Goal: Task Accomplishment & Management: Complete application form

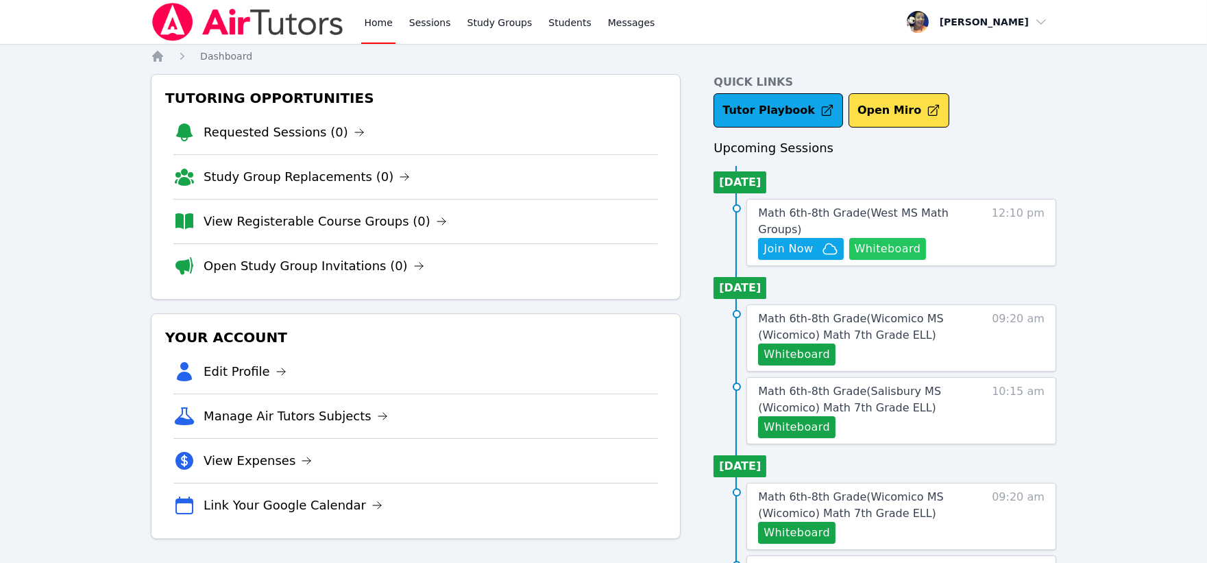
click at [903, 245] on button "Whiteboard" at bounding box center [887, 249] width 77 height 22
click at [804, 208] on span "Math 6th-8th Grade ( West MS Math Groups )" at bounding box center [853, 220] width 190 height 29
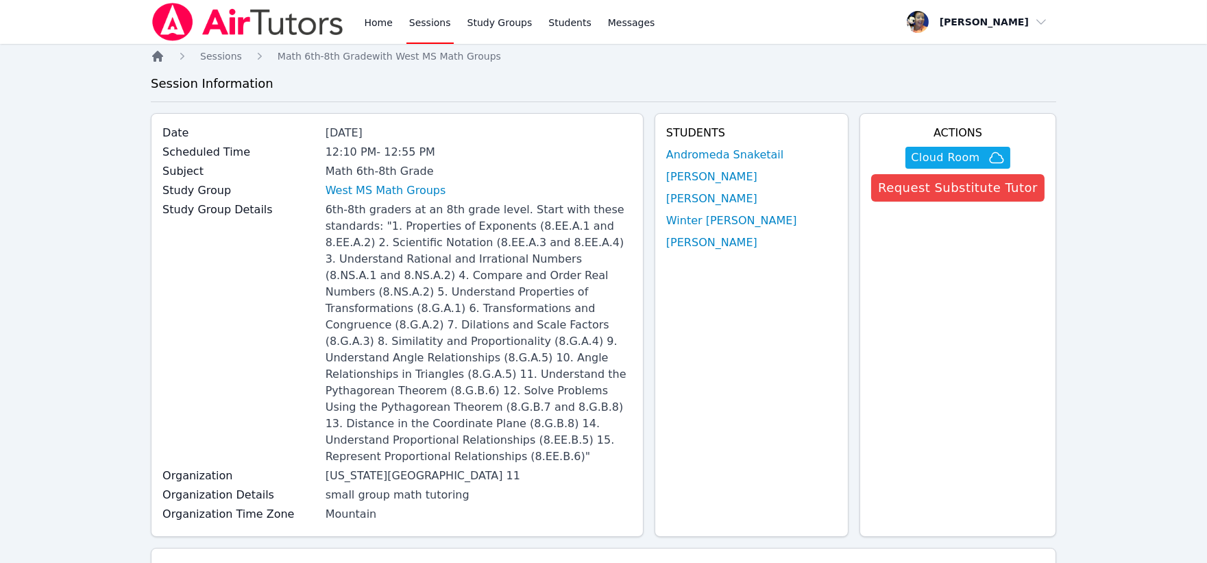
click at [156, 59] on icon "Breadcrumb" at bounding box center [157, 56] width 11 height 11
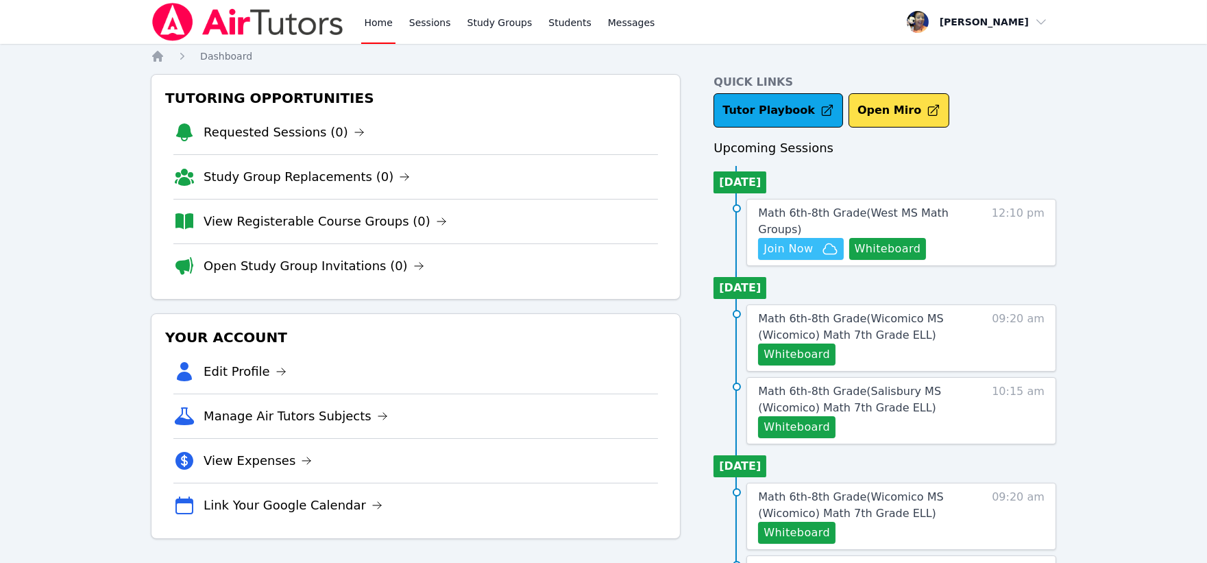
click at [804, 247] on span "Join Now" at bounding box center [787, 249] width 49 height 16
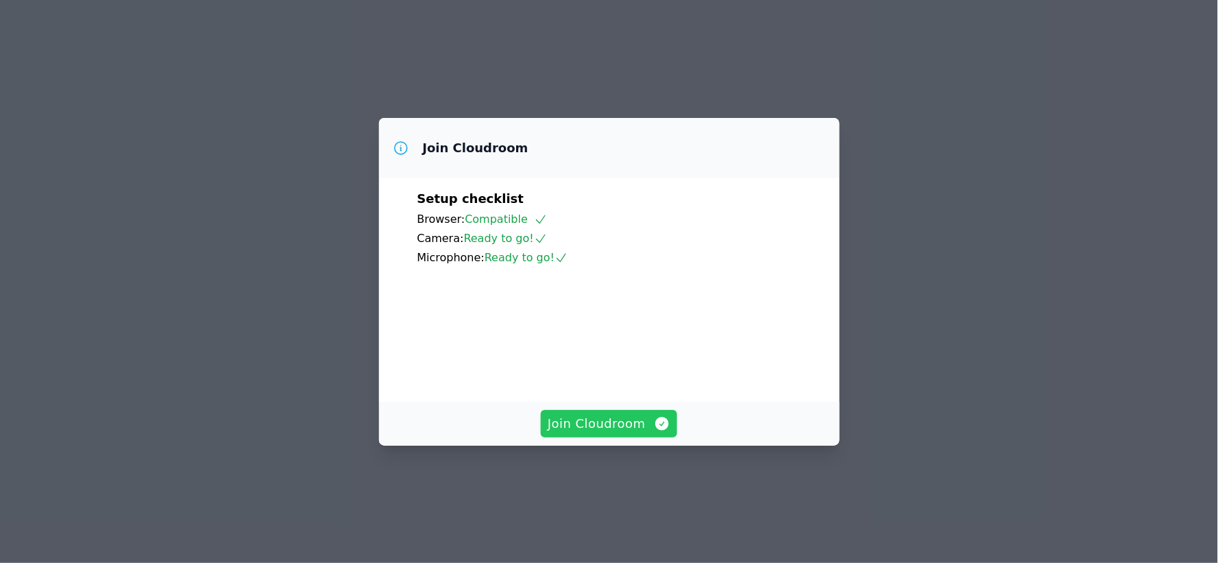
click at [617, 433] on span "Join Cloudroom" at bounding box center [608, 423] width 123 height 19
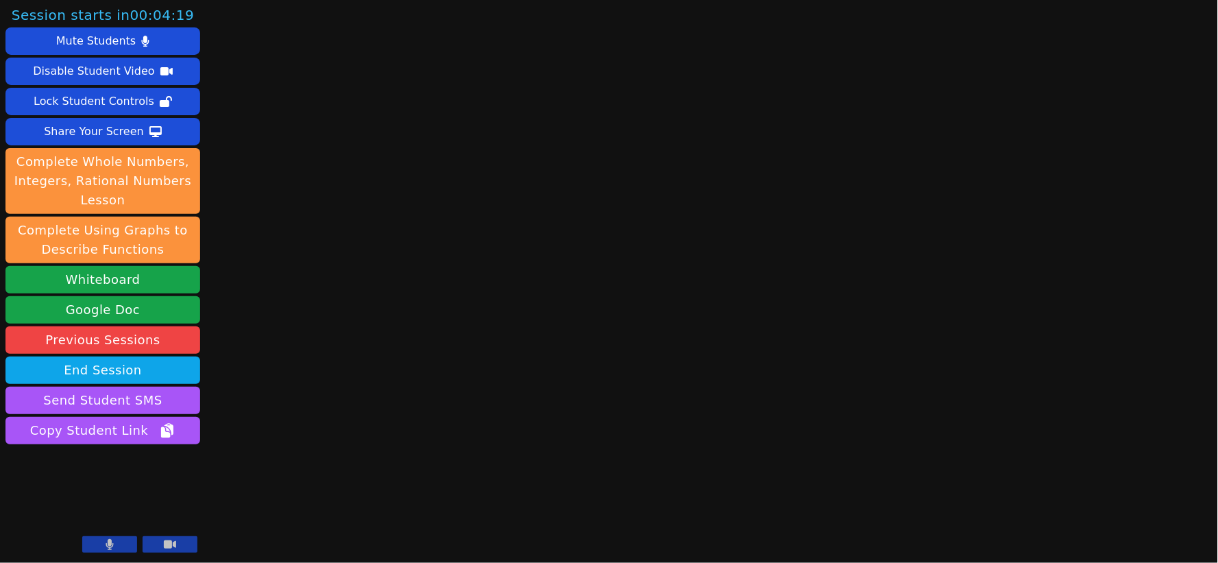
click at [120, 545] on button at bounding box center [109, 544] width 55 height 16
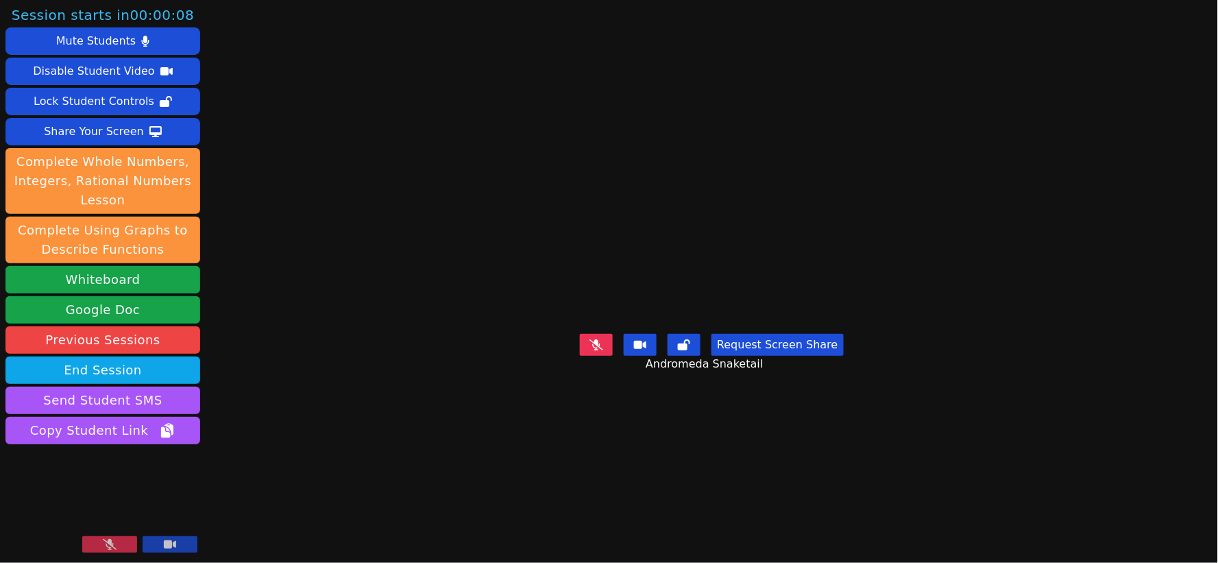
click at [123, 540] on button at bounding box center [109, 544] width 55 height 16
click at [598, 350] on icon at bounding box center [596, 344] width 14 height 11
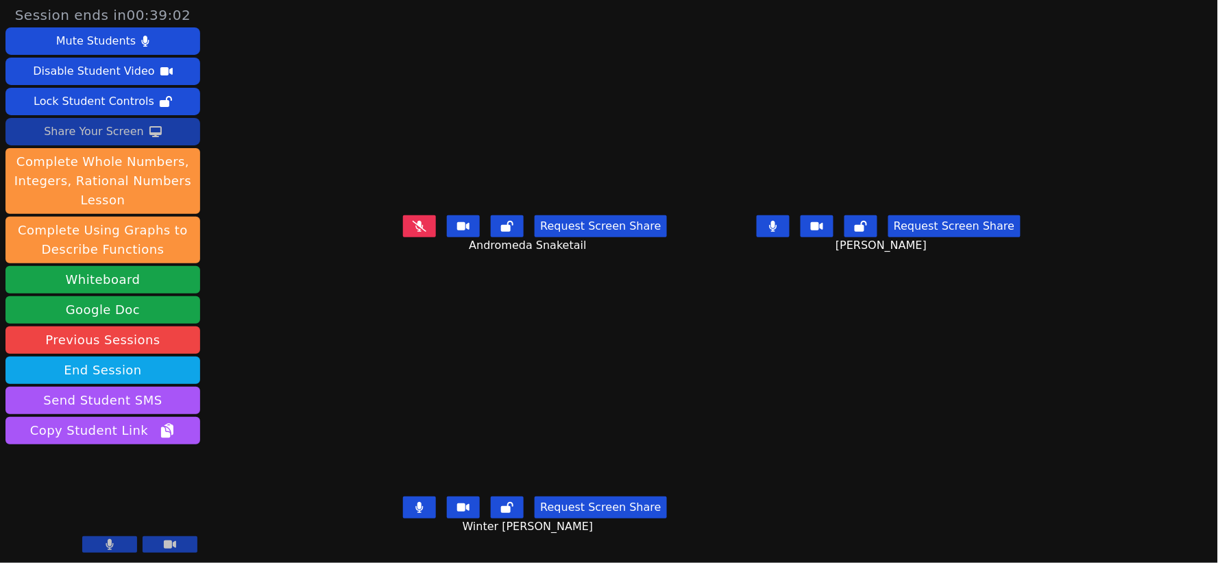
click at [101, 132] on div "Share Your Screen" at bounding box center [94, 132] width 100 height 22
click at [97, 130] on div "Share Your Screen" at bounding box center [94, 132] width 100 height 22
click at [777, 232] on icon at bounding box center [774, 226] width 8 height 11
click at [415, 512] on icon at bounding box center [419, 507] width 8 height 11
click at [415, 231] on icon at bounding box center [419, 226] width 8 height 11
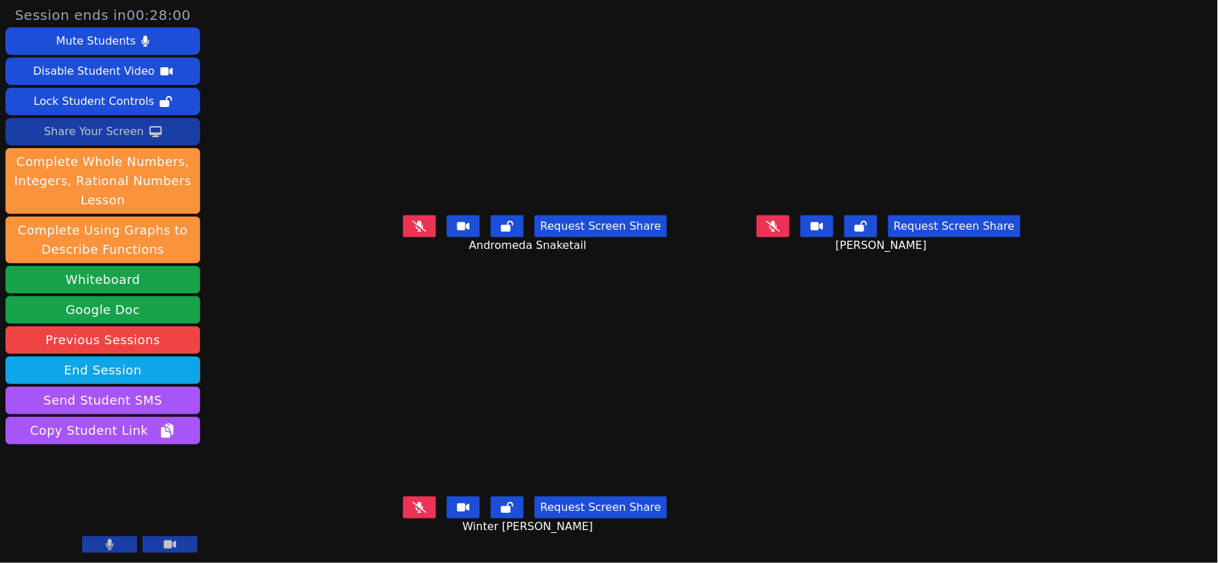
click at [780, 232] on icon at bounding box center [773, 226] width 14 height 11
click at [777, 232] on icon at bounding box center [773, 226] width 8 height 11
click at [403, 510] on button at bounding box center [419, 507] width 33 height 22
click at [415, 513] on icon at bounding box center [419, 507] width 8 height 11
click at [88, 134] on div "Share Your Screen" at bounding box center [94, 132] width 100 height 22
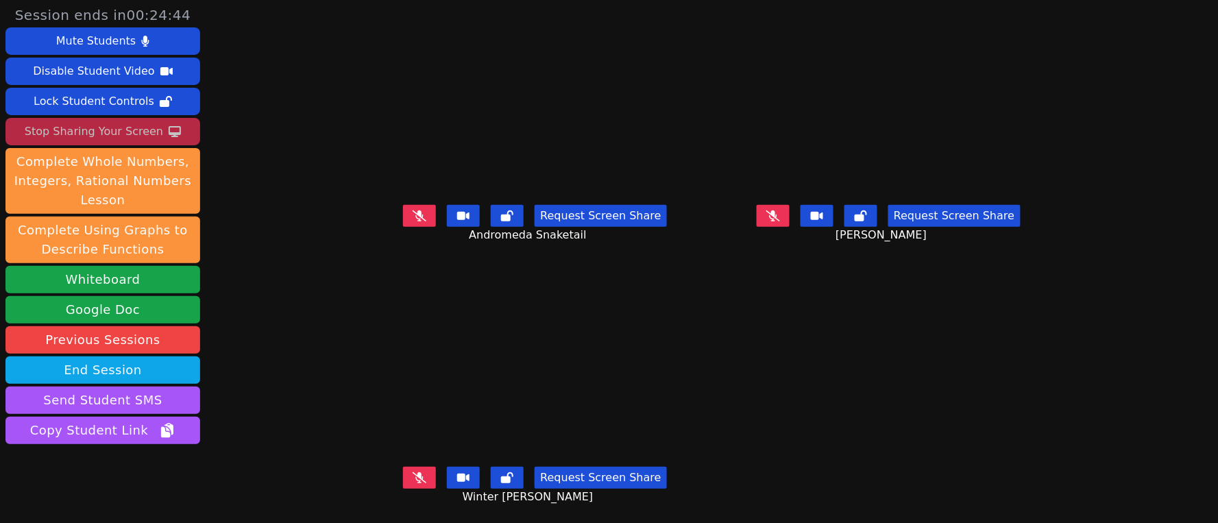
click at [403, 220] on button at bounding box center [419, 216] width 33 height 22
click at [789, 217] on button at bounding box center [772, 216] width 33 height 22
click at [413, 481] on icon at bounding box center [420, 477] width 14 height 11
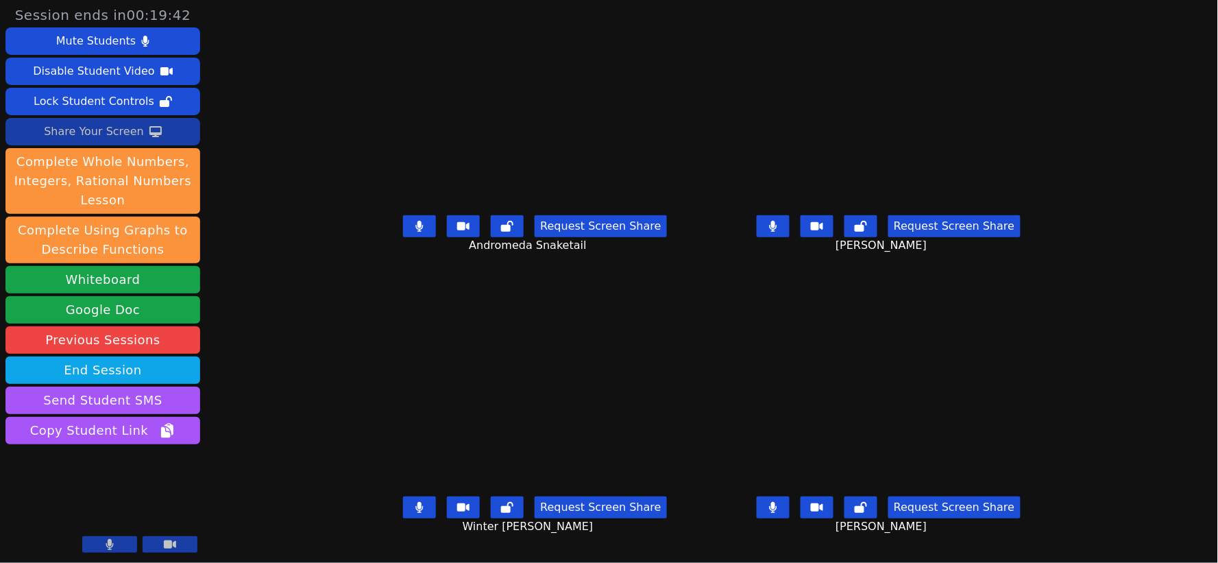
click at [416, 513] on icon at bounding box center [420, 507] width 8 height 11
click at [415, 232] on icon at bounding box center [419, 226] width 8 height 11
click at [777, 232] on icon at bounding box center [773, 226] width 8 height 11
click at [90, 134] on div "Share Your Screen" at bounding box center [94, 132] width 100 height 22
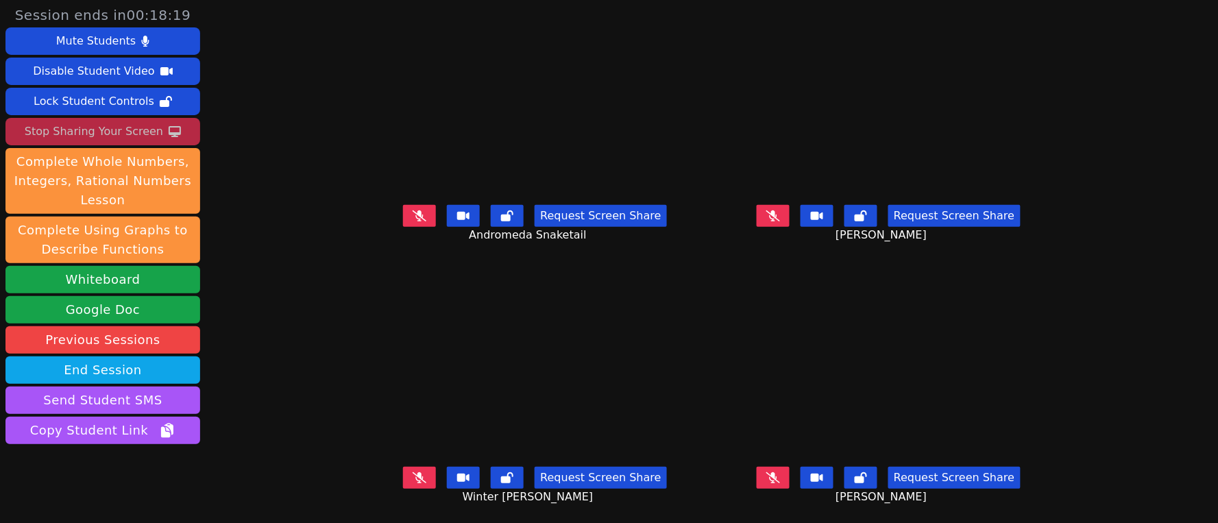
click at [789, 484] on button at bounding box center [772, 478] width 33 height 22
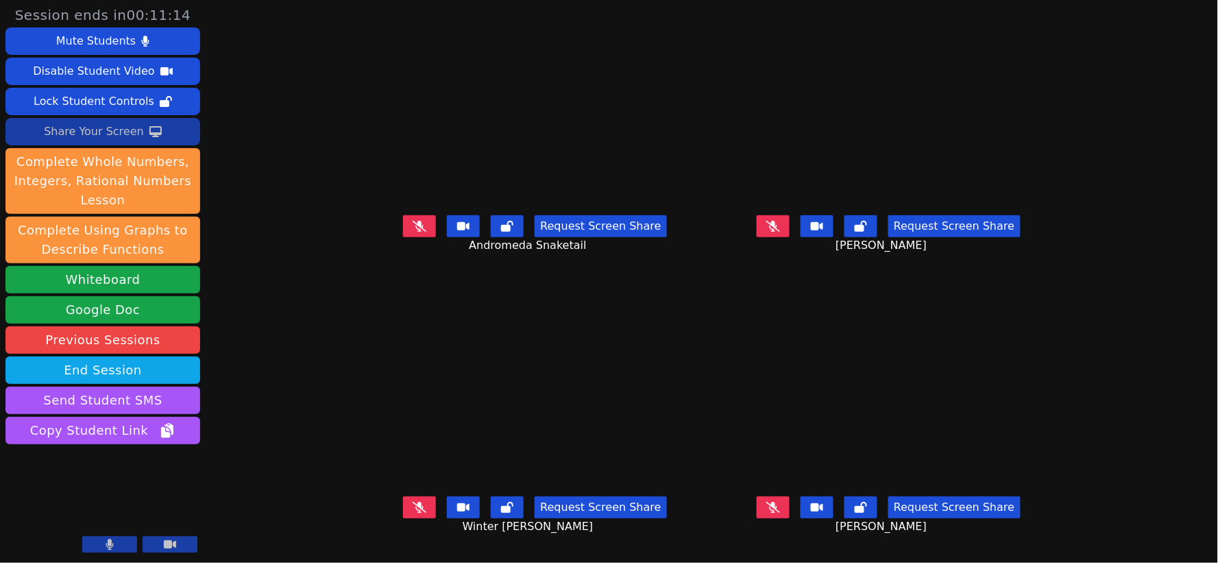
click at [413, 232] on icon at bounding box center [420, 226] width 14 height 11
click at [415, 232] on icon at bounding box center [419, 226] width 8 height 11
click at [413, 513] on icon at bounding box center [420, 507] width 14 height 11
click at [413, 232] on icon at bounding box center [420, 226] width 14 height 11
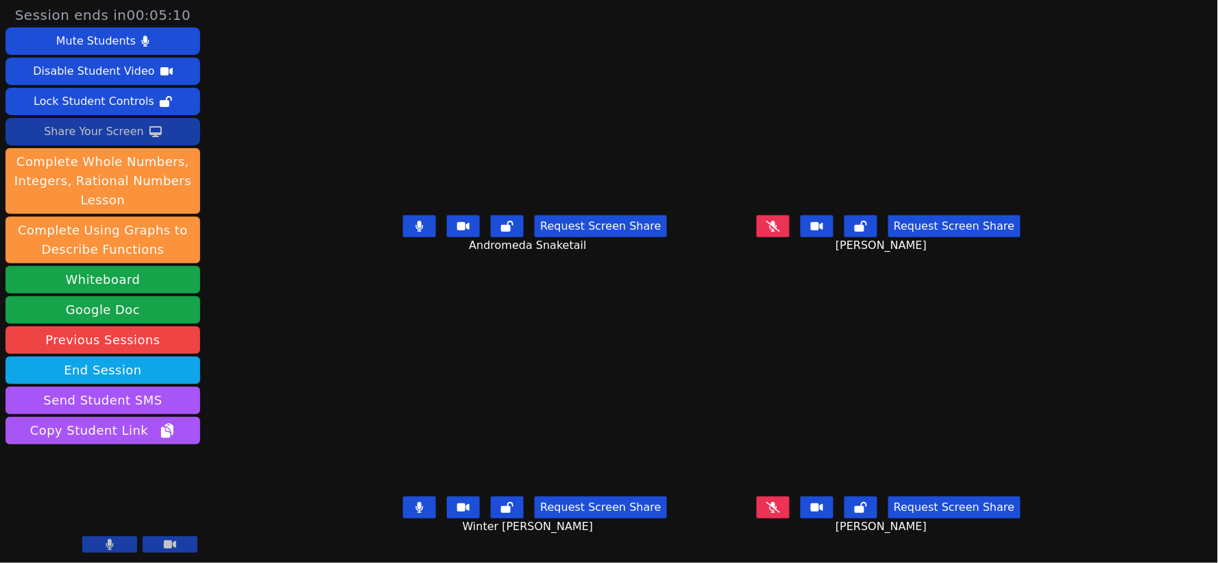
click at [780, 232] on icon at bounding box center [773, 226] width 14 height 11
click at [780, 513] on icon at bounding box center [773, 507] width 14 height 11
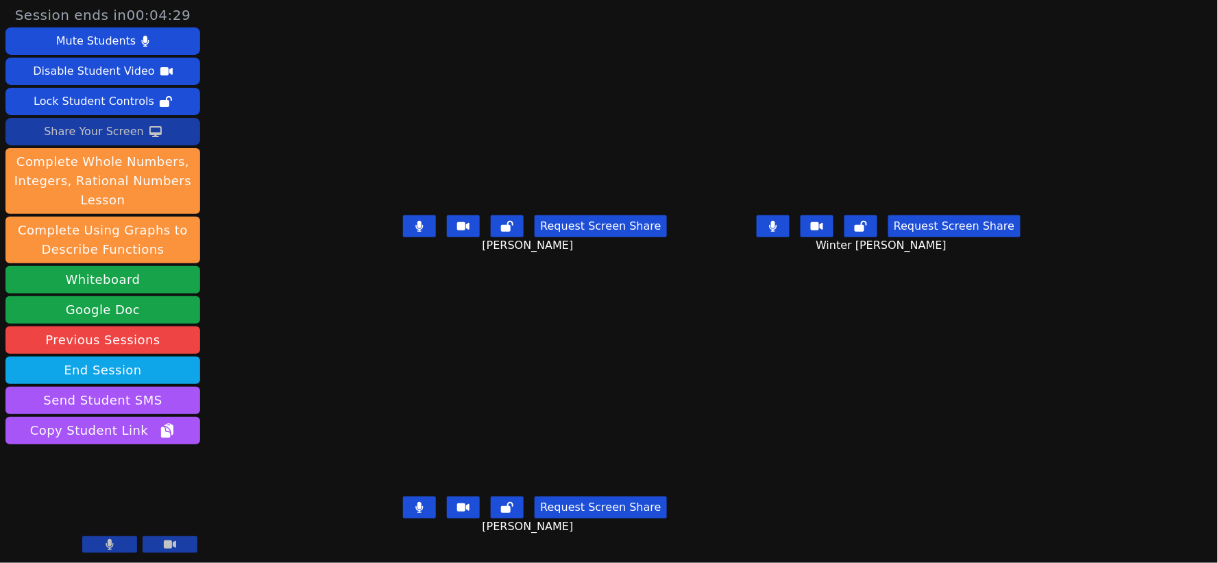
click at [106, 540] on icon at bounding box center [110, 544] width 8 height 11
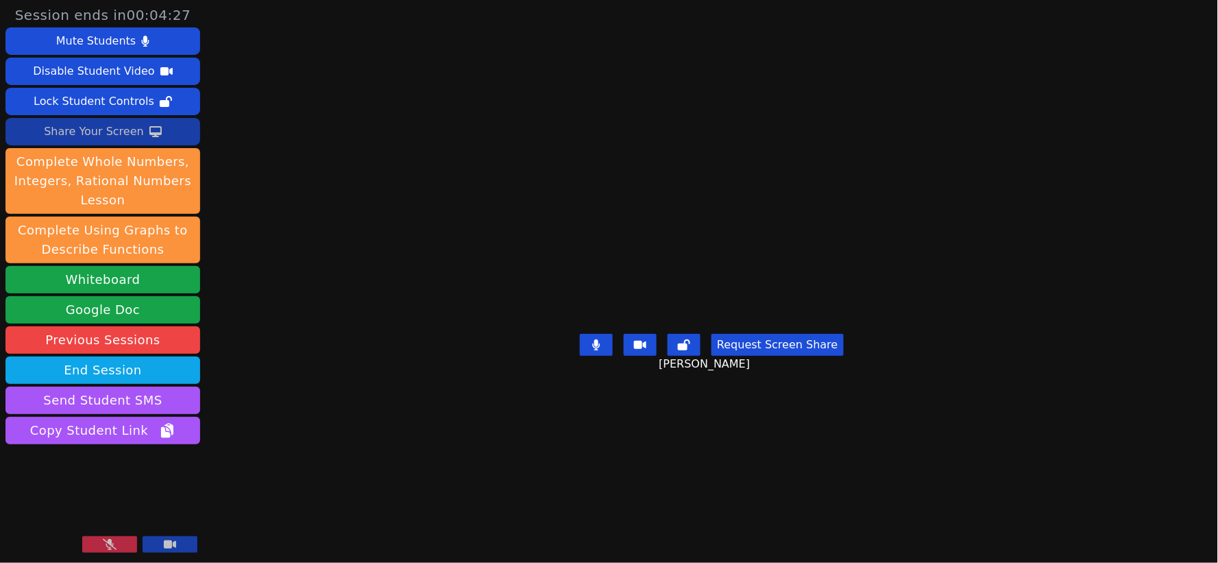
click at [178, 548] on button at bounding box center [170, 544] width 55 height 16
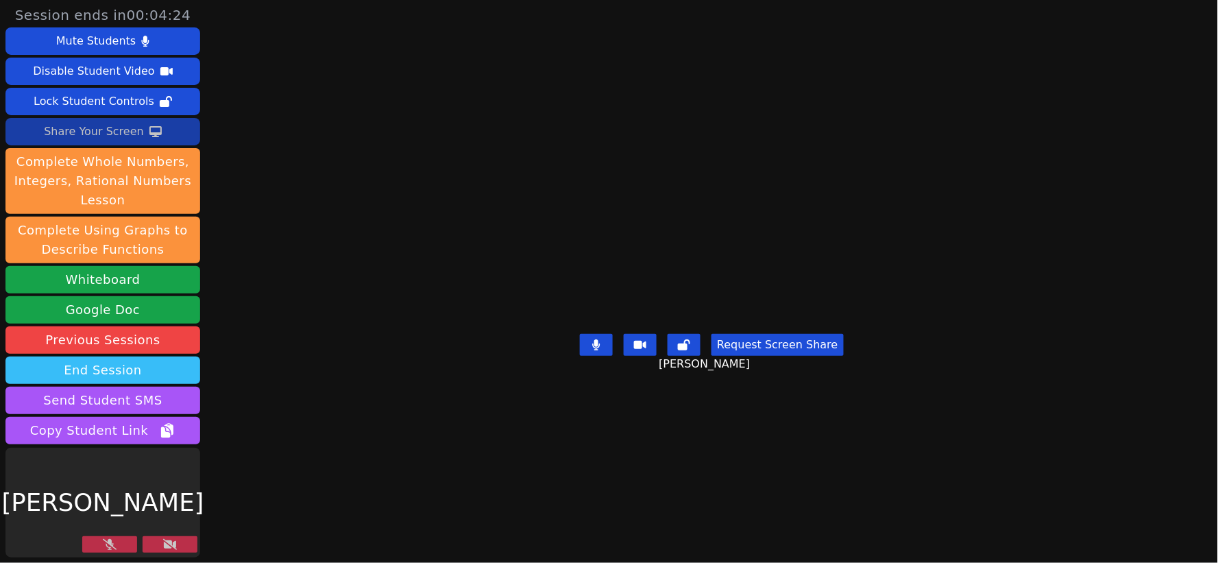
click at [106, 366] on button "End Session" at bounding box center [102, 369] width 195 height 27
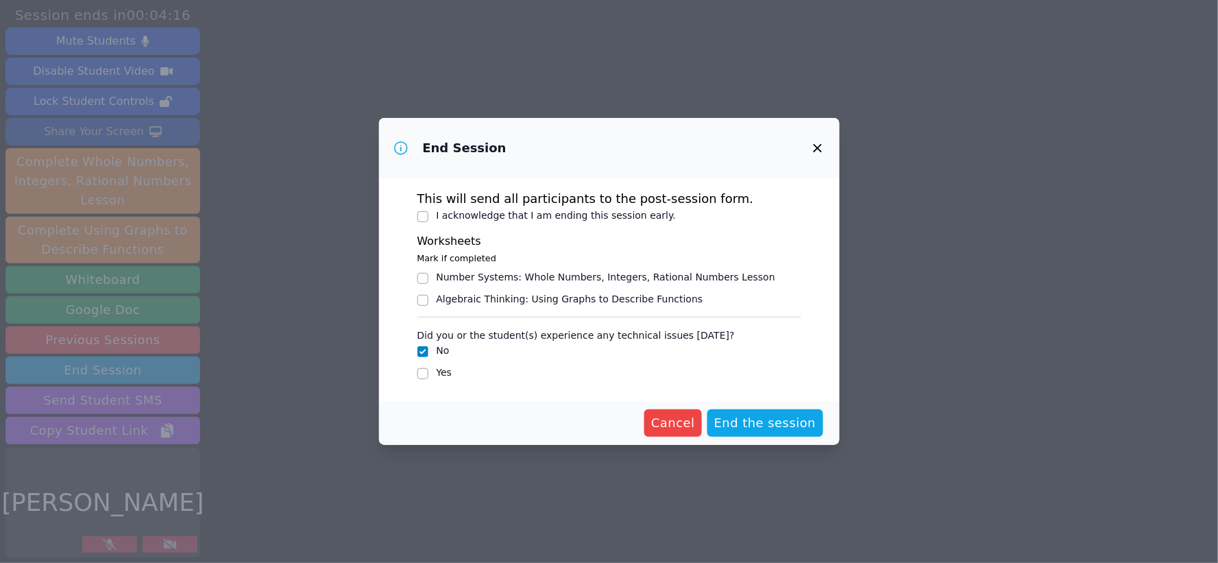
click at [812, 147] on icon "button" at bounding box center [817, 148] width 16 height 16
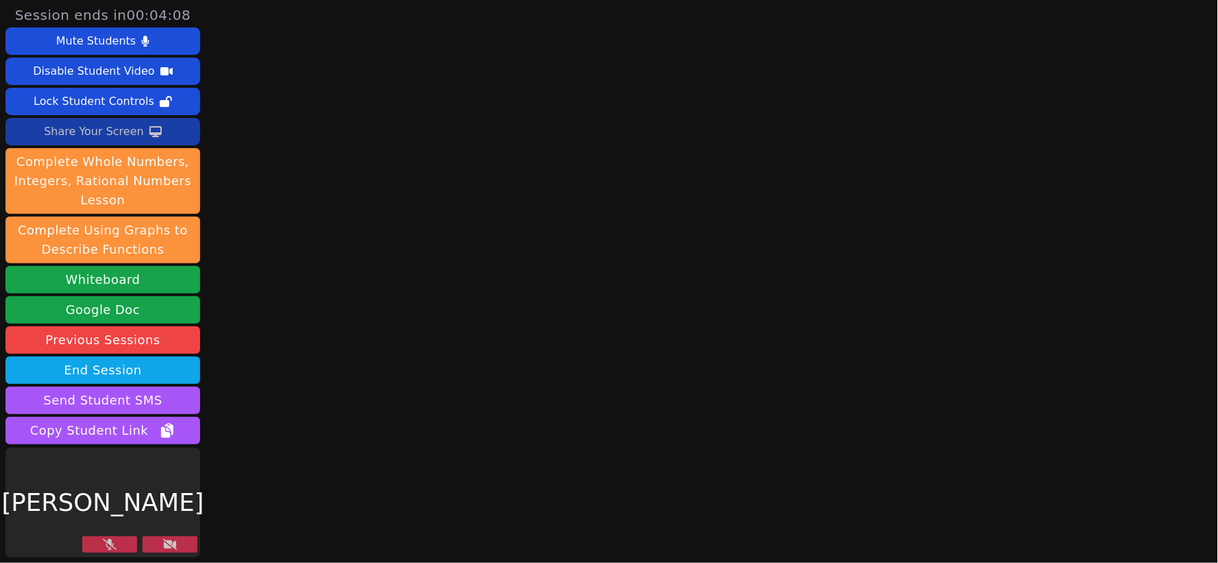
click at [110, 543] on icon at bounding box center [110, 544] width 14 height 11
click at [172, 545] on icon at bounding box center [170, 544] width 14 height 11
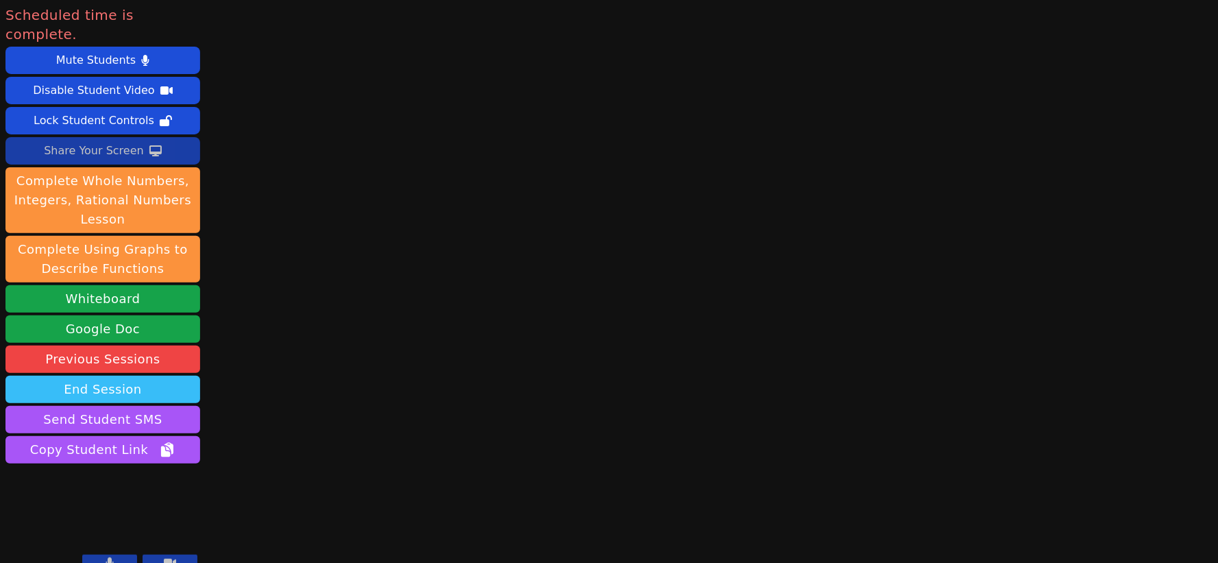
click at [91, 376] on button "End Session" at bounding box center [102, 389] width 195 height 27
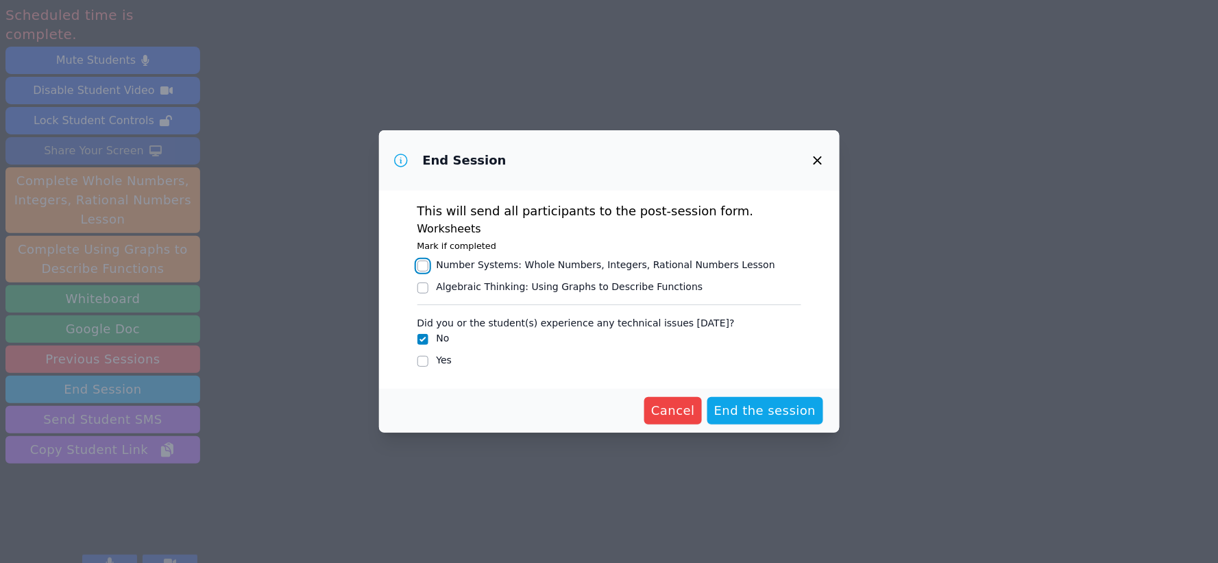
click at [426, 264] on input "Number Systems : Whole Numbers, Integers, Rational Numbers Lesson" at bounding box center [422, 265] width 11 height 11
checkbox input "true"
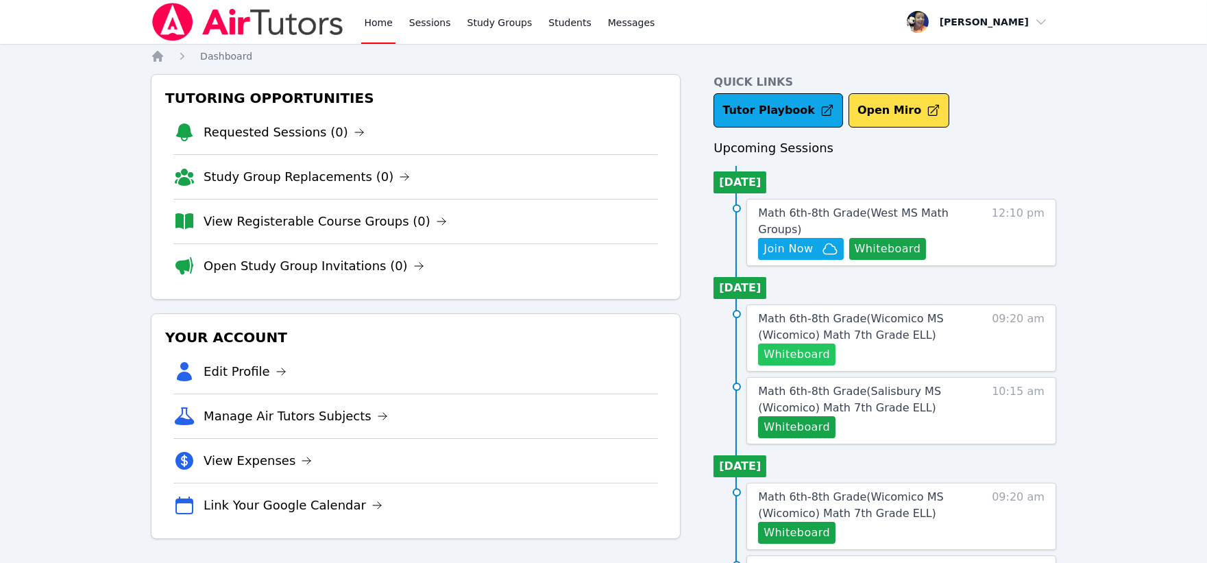
click at [802, 354] on button "Whiteboard" at bounding box center [796, 354] width 77 height 22
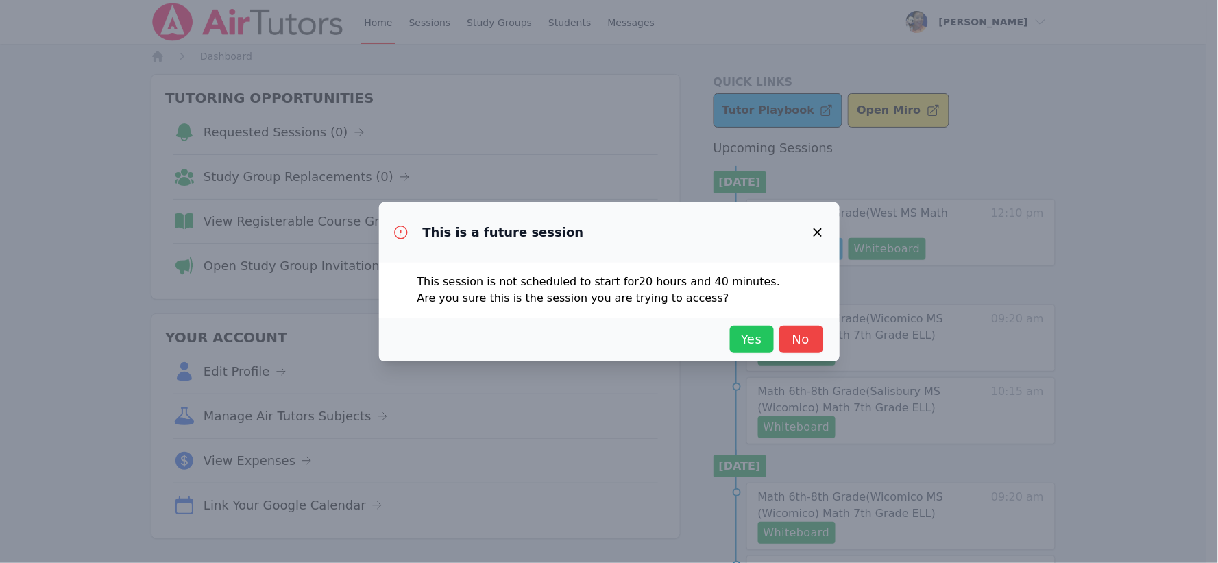
click at [752, 338] on span "Yes" at bounding box center [752, 339] width 30 height 19
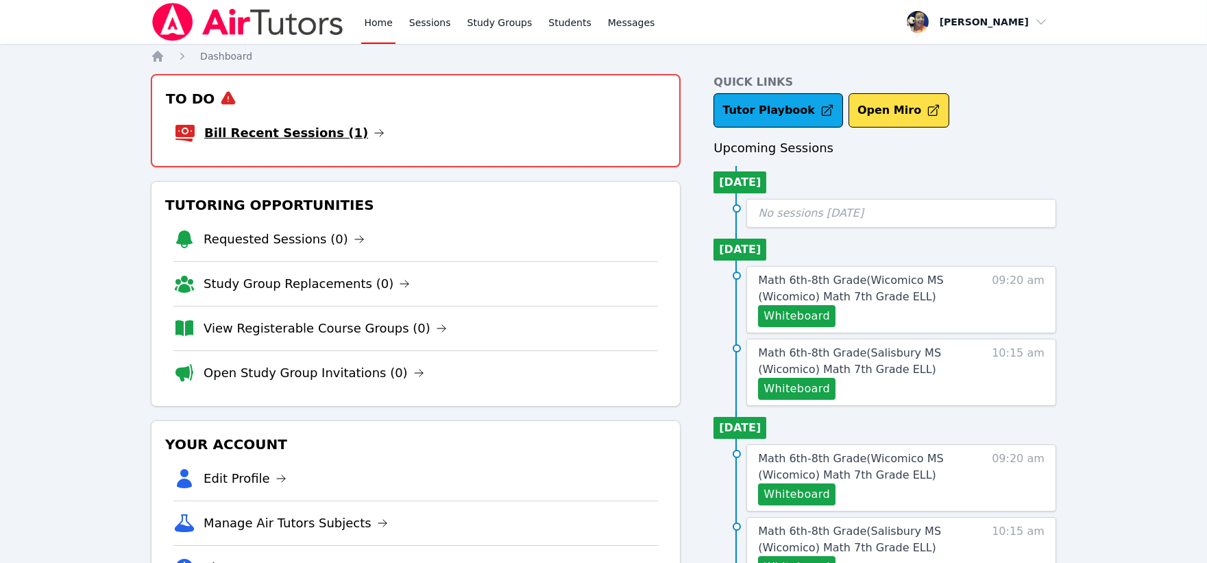
click at [264, 137] on link "Bill Recent Sessions (1)" at bounding box center [294, 132] width 180 height 19
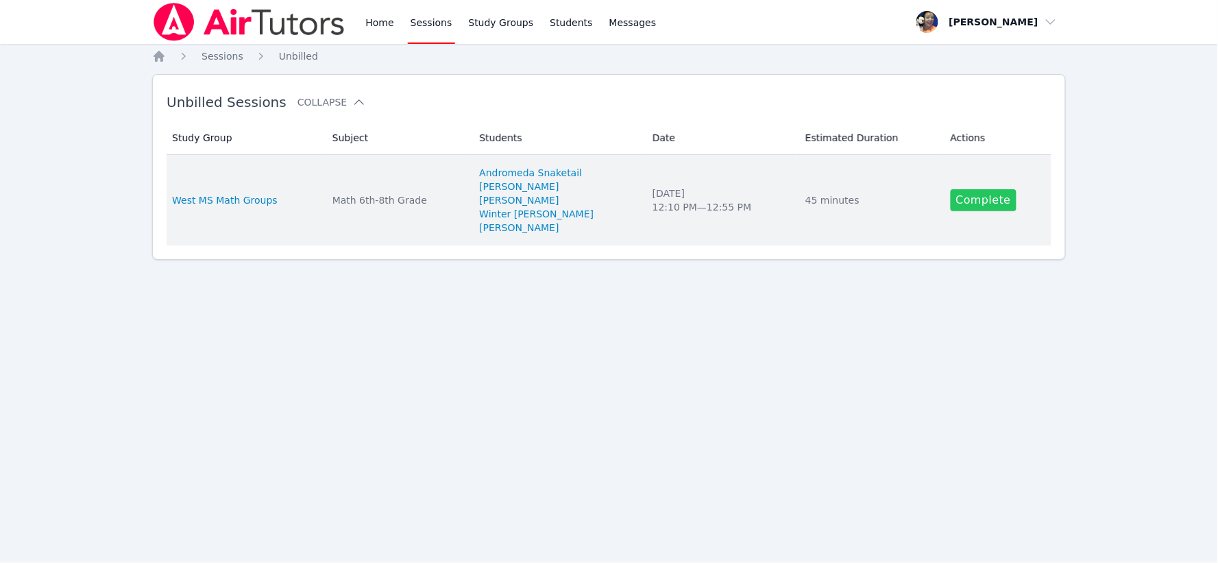
click at [974, 199] on link "Complete" at bounding box center [983, 200] width 66 height 22
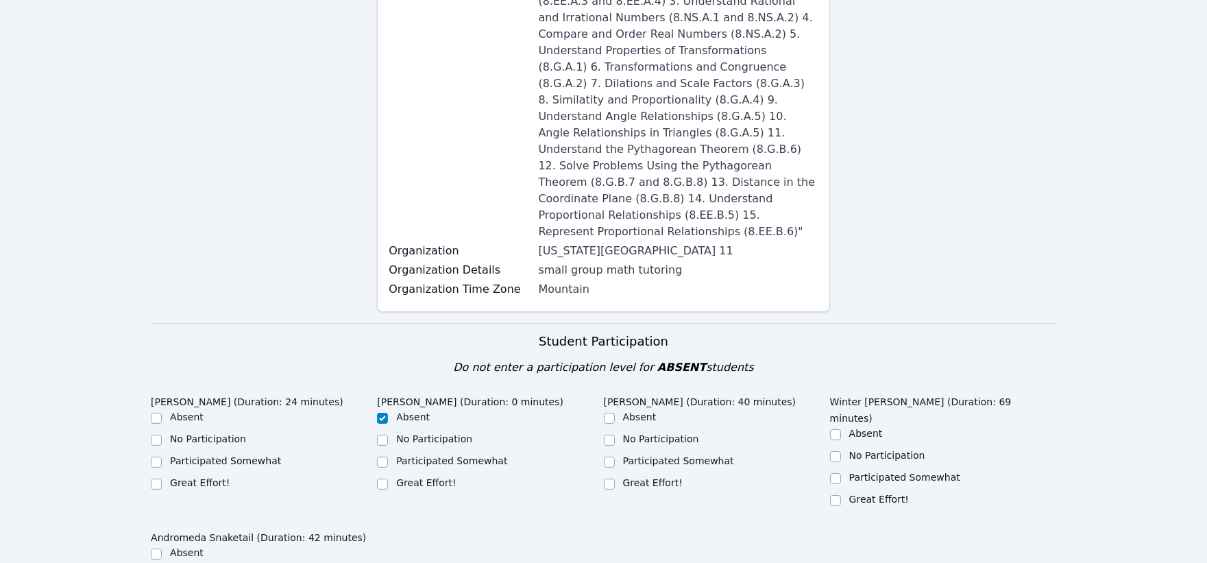
scroll to position [304, 0]
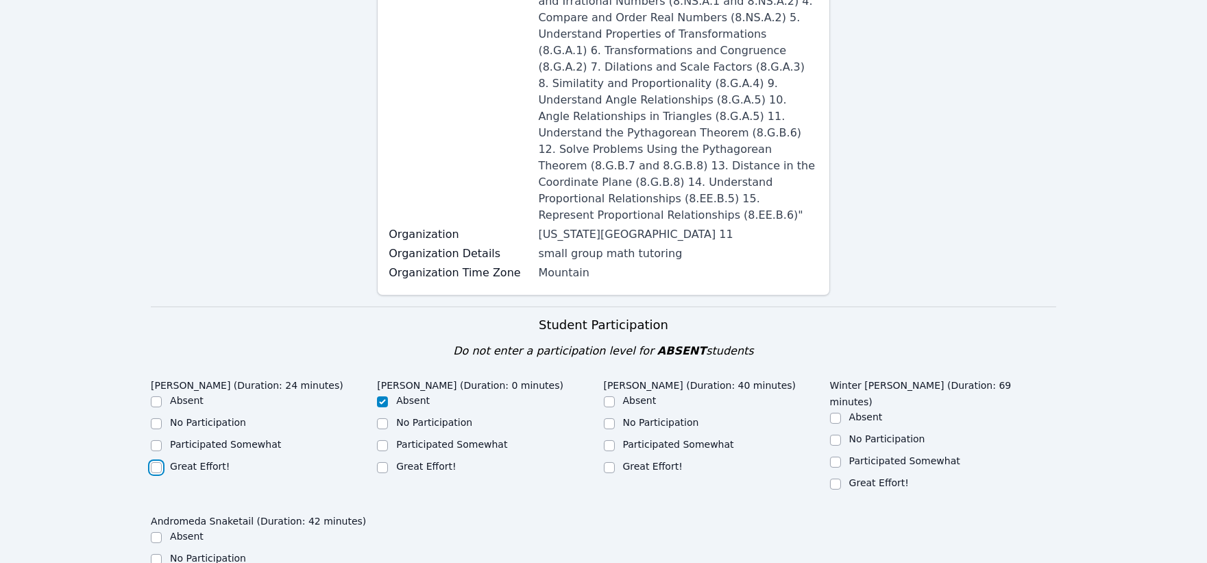
click at [155, 462] on input "Great Effort!" at bounding box center [156, 467] width 11 height 11
checkbox input "true"
click at [608, 462] on input "Great Effort!" at bounding box center [609, 467] width 11 height 11
checkbox input "true"
click at [836, 478] on input "Great Effort!" at bounding box center [835, 483] width 11 height 11
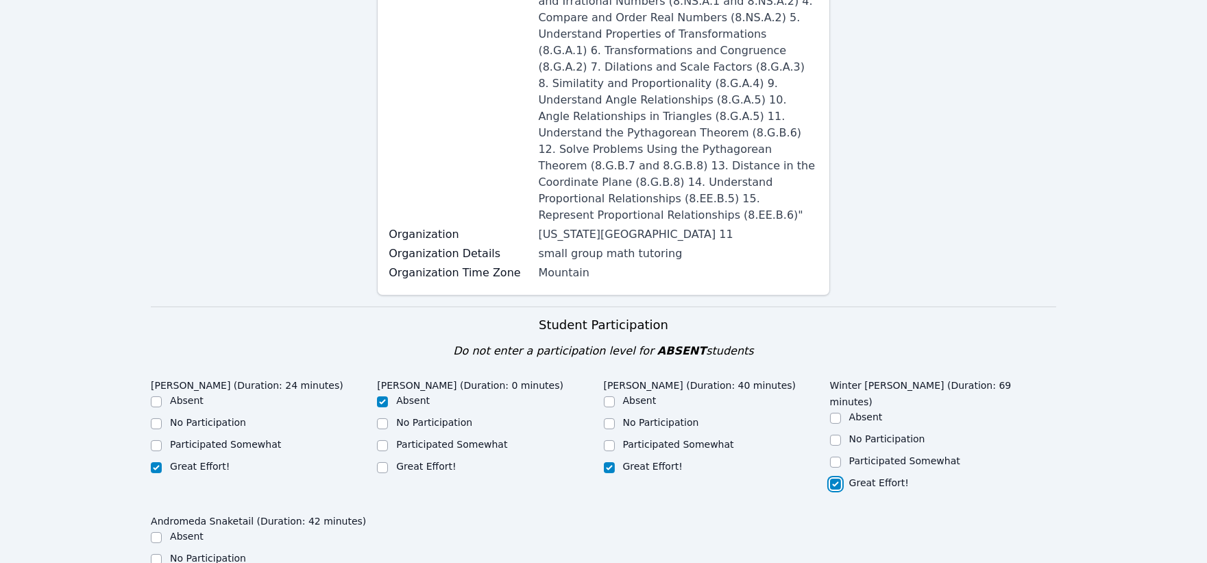
checkbox input "true"
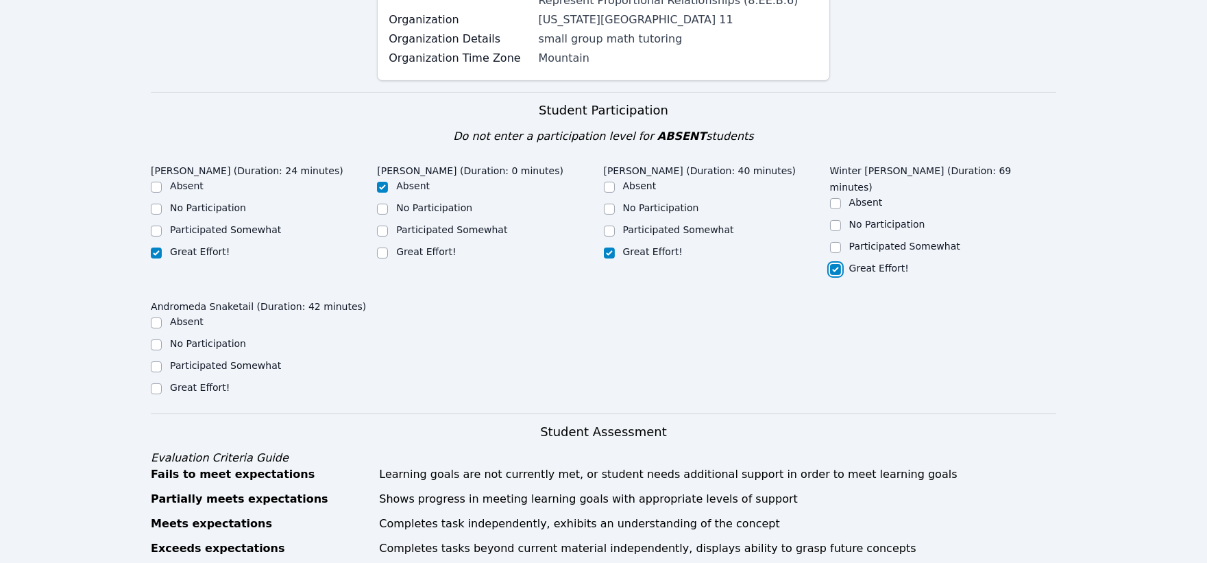
scroll to position [532, 0]
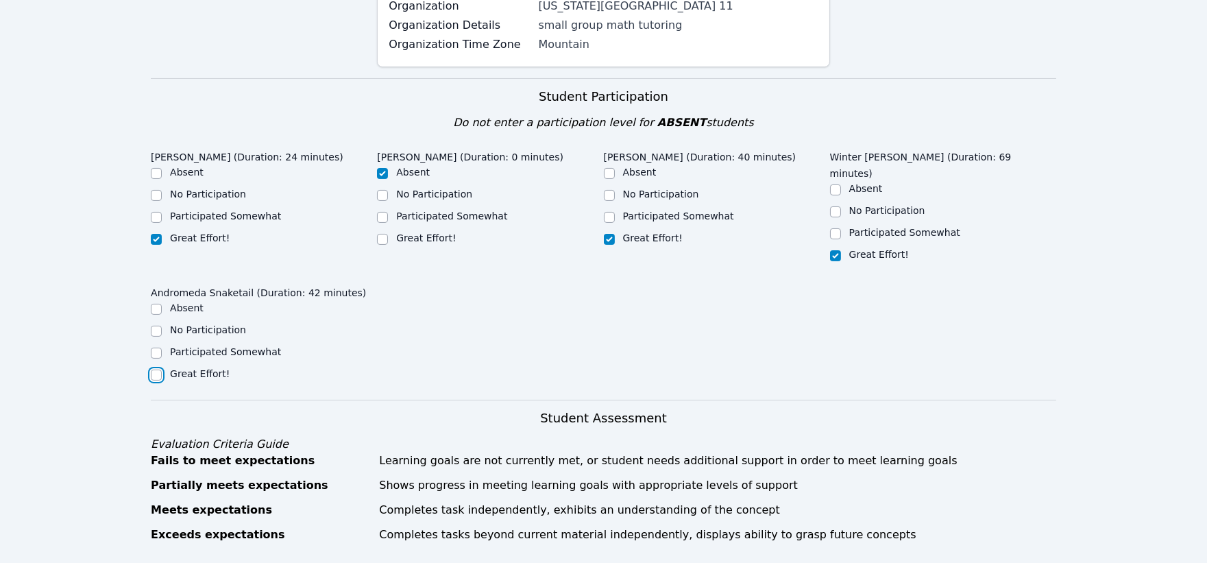
click at [153, 369] on input "Great Effort!" at bounding box center [156, 374] width 11 height 11
checkbox input "true"
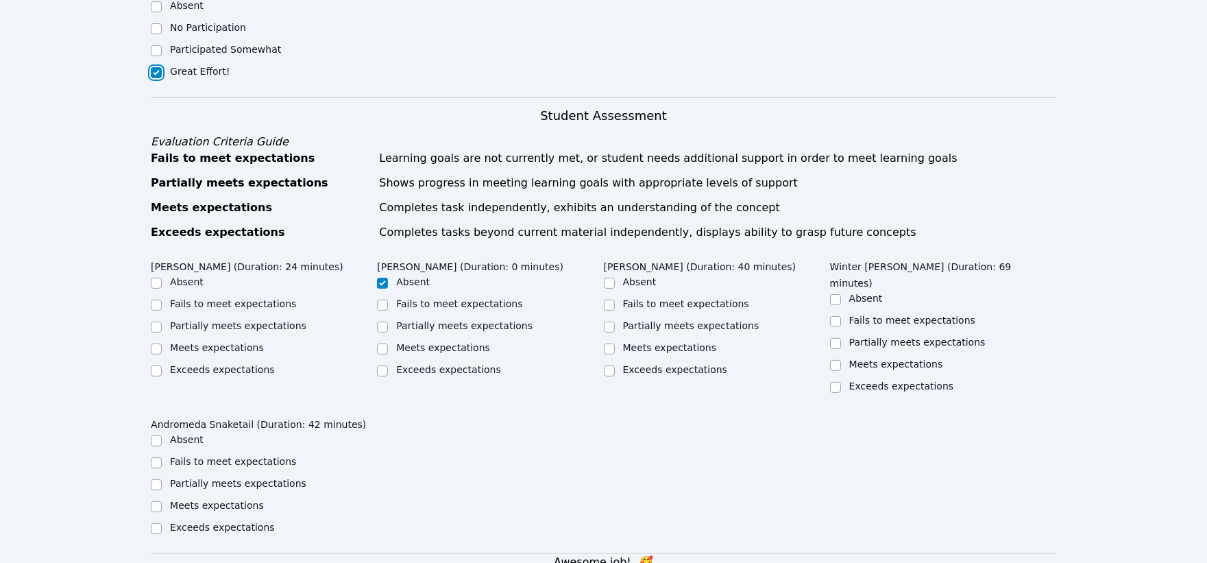
scroll to position [837, 0]
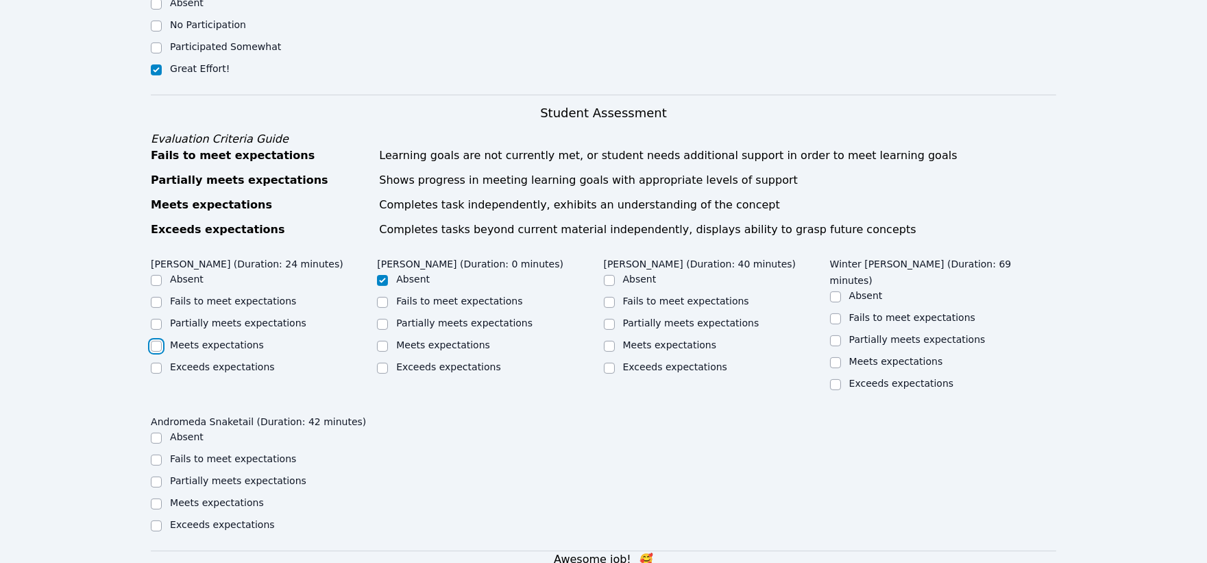
click at [155, 341] on input "Meets expectations" at bounding box center [156, 346] width 11 height 11
checkbox input "true"
click at [382, 341] on input "Meets expectations" at bounding box center [382, 346] width 11 height 11
checkbox input "true"
click at [380, 275] on input "Absent" at bounding box center [382, 280] width 11 height 11
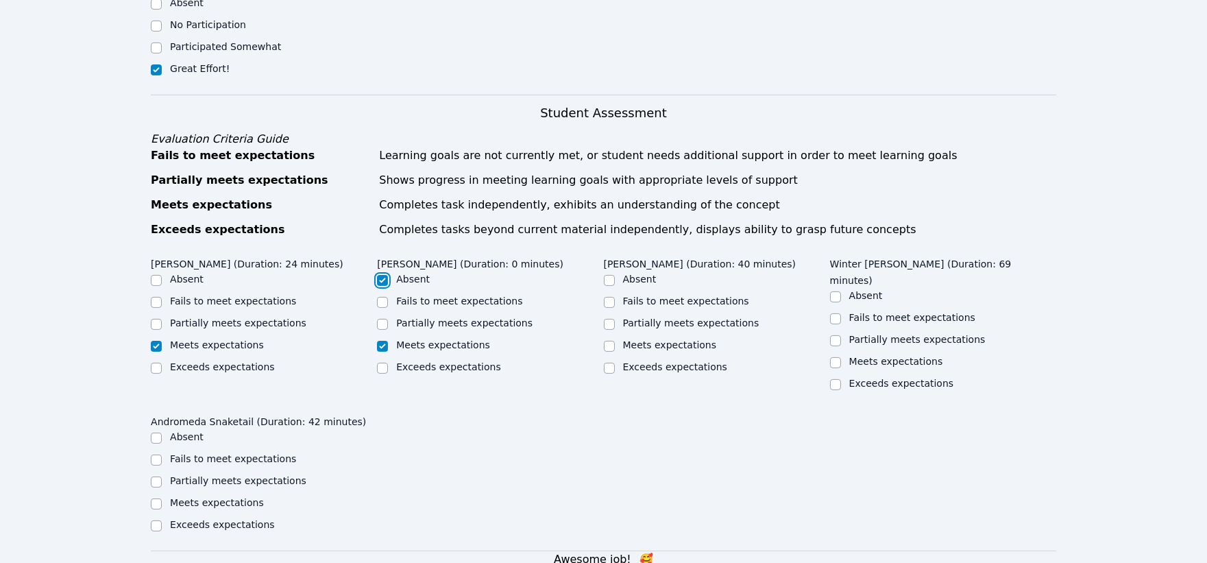
checkbox input "true"
checkbox input "false"
click at [606, 341] on input "Meets expectations" at bounding box center [609, 346] width 11 height 11
checkbox input "true"
click at [839, 357] on input "Meets expectations" at bounding box center [835, 362] width 11 height 11
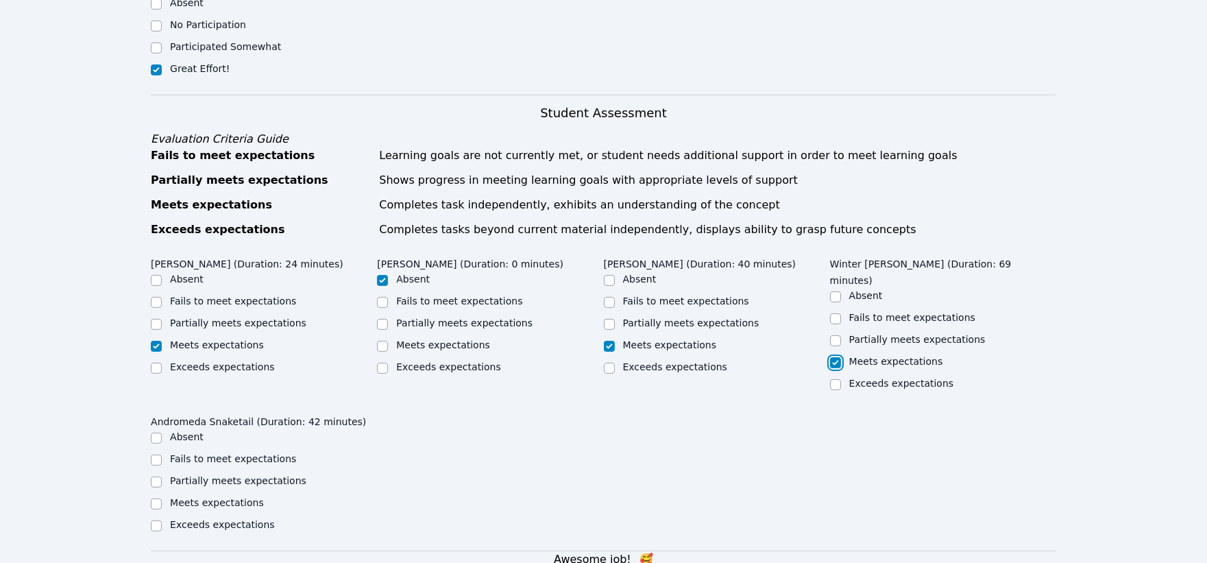
checkbox input "true"
click at [158, 498] on input "Meets expectations" at bounding box center [156, 503] width 11 height 11
checkbox input "true"
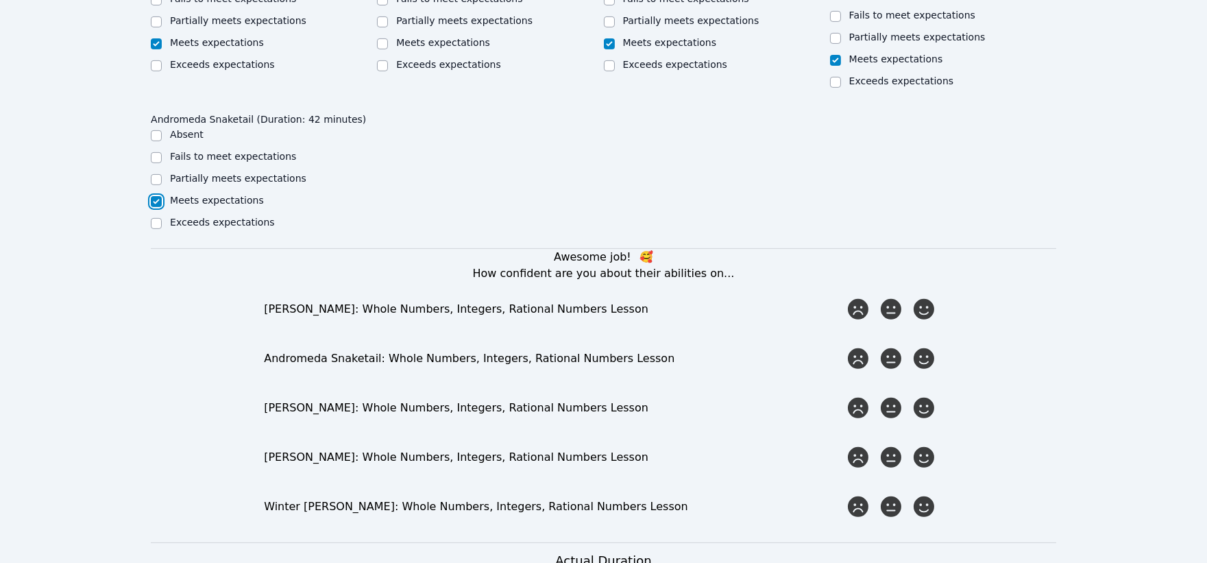
scroll to position [1142, 0]
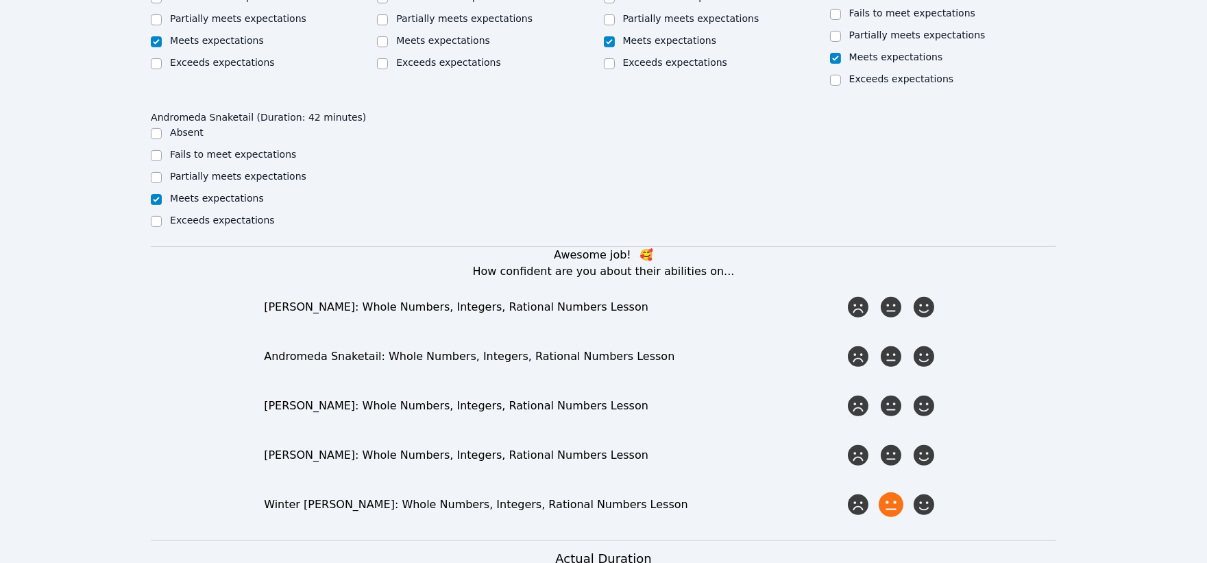
click at [891, 492] on icon at bounding box center [890, 504] width 25 height 25
click at [0, 0] on input "radio" at bounding box center [0, 0] width 0 height 0
click at [922, 295] on icon at bounding box center [923, 307] width 25 height 25
click at [0, 0] on input "radio" at bounding box center [0, 0] width 0 height 0
click at [925, 344] on icon at bounding box center [923, 356] width 25 height 25
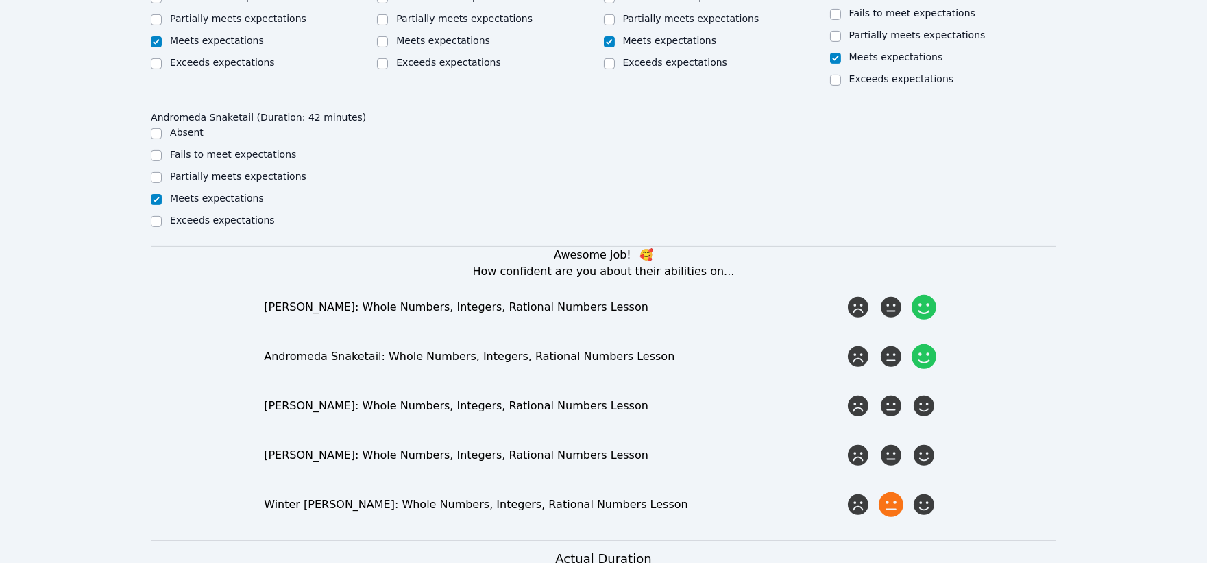
click at [0, 0] on input "radio" at bounding box center [0, 0] width 0 height 0
click at [922, 393] on icon at bounding box center [923, 405] width 25 height 25
click at [0, 0] on input "radio" at bounding box center [0, 0] width 0 height 0
click at [923, 443] on icon at bounding box center [923, 455] width 25 height 25
click at [0, 0] on input "radio" at bounding box center [0, 0] width 0 height 0
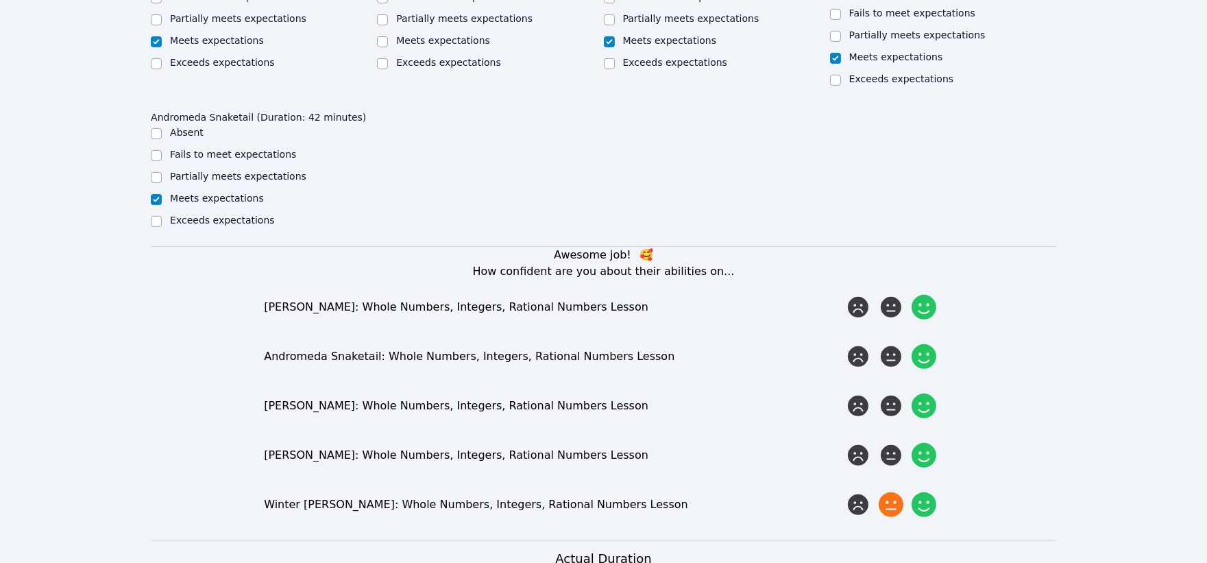
click at [924, 492] on icon at bounding box center [923, 504] width 25 height 25
click at [0, 0] on input "radio" at bounding box center [0, 0] width 0 height 0
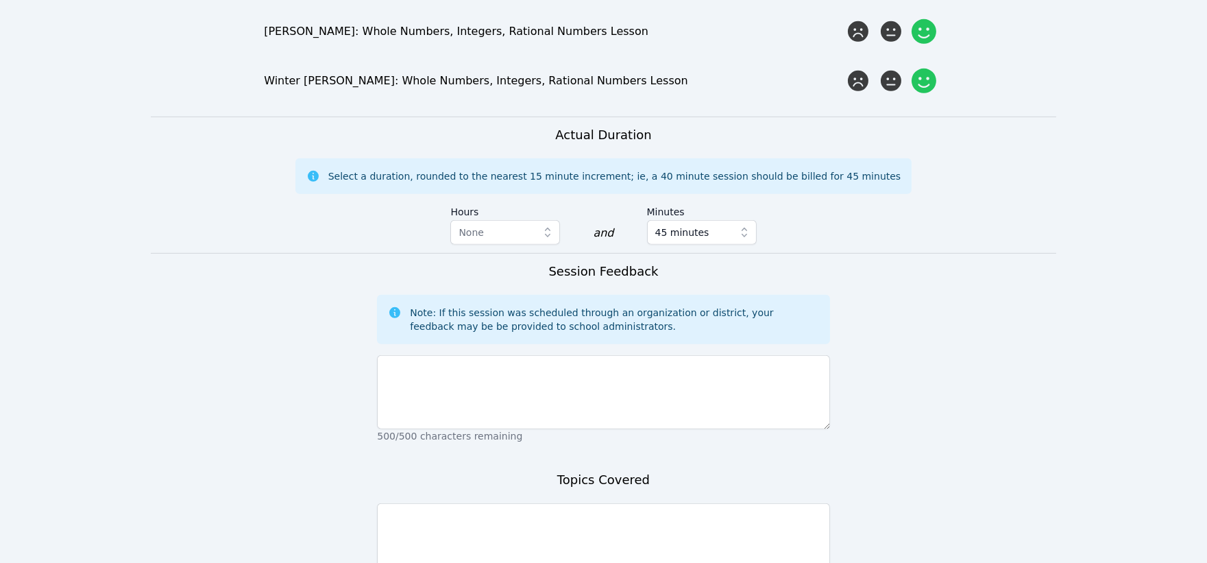
scroll to position [1599, 0]
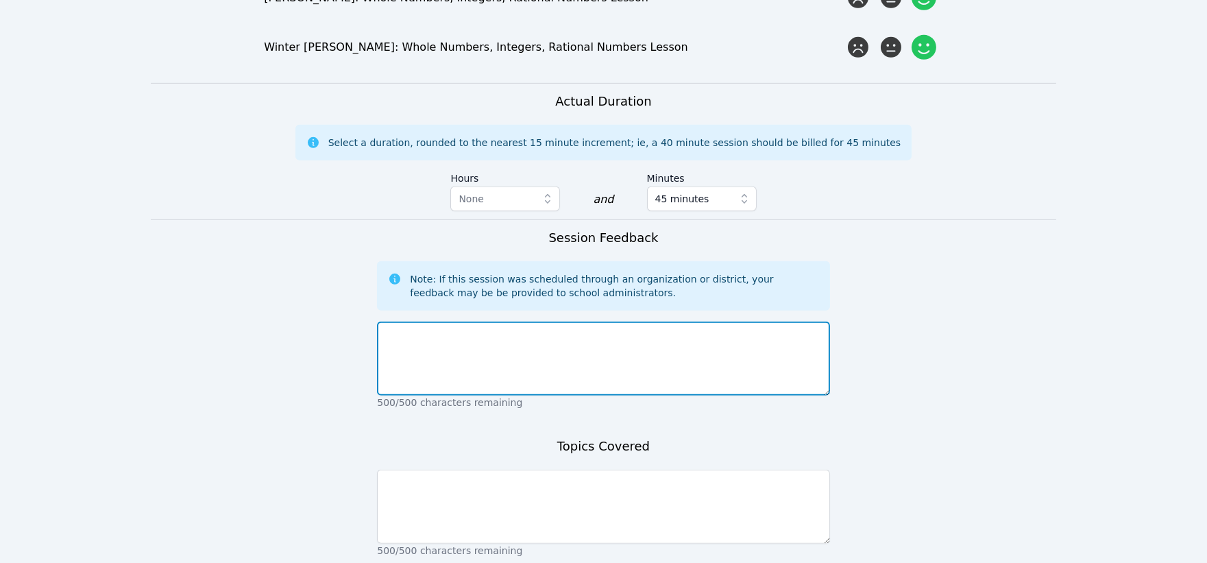
click at [600, 321] on textarea at bounding box center [603, 358] width 452 height 74
type textarea "I am a sub [DATE]. All students participated well."
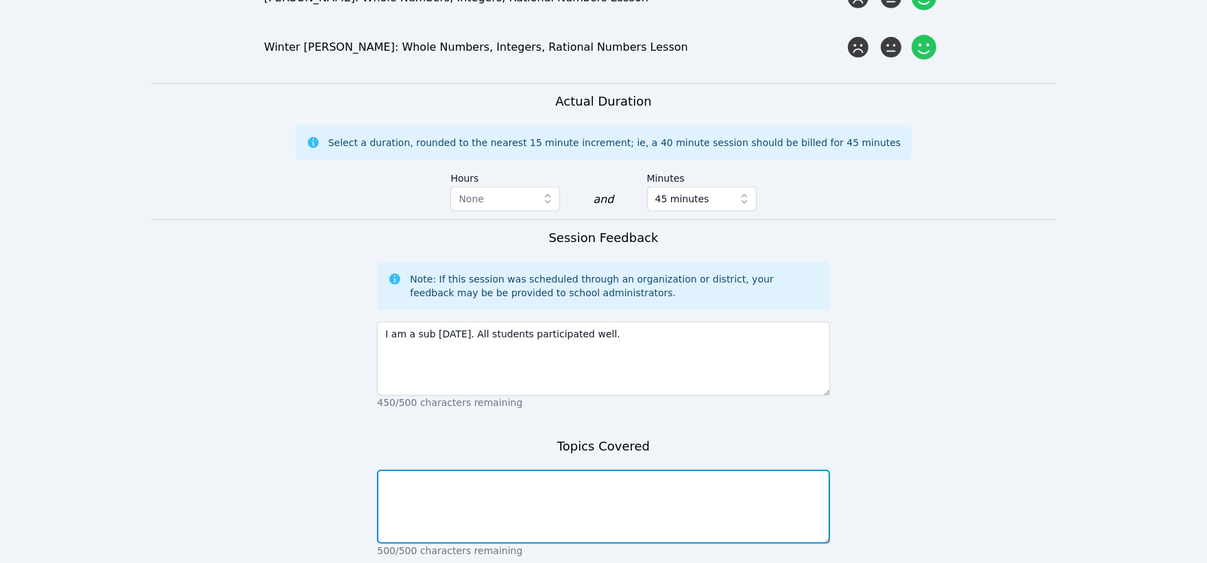
click at [674, 469] on textarea at bounding box center [603, 506] width 452 height 74
click at [582, 469] on textarea "Students reviewed categorizing whole, integers, and rational numbers." at bounding box center [603, 506] width 452 height 74
click at [689, 469] on textarea "Students reviewed categorizing whole, integer, and rational numbers." at bounding box center [603, 506] width 452 height 74
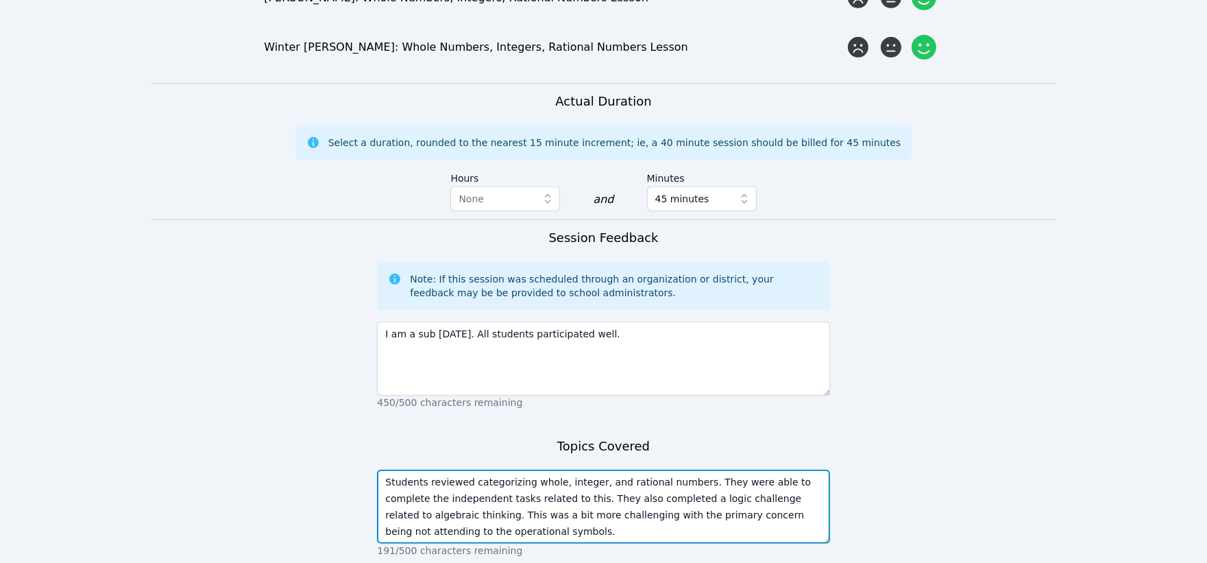
type textarea "Students reviewed categorizing whole, integer, and rational numbers. They were …"
